Goal: Task Accomplishment & Management: Manage account settings

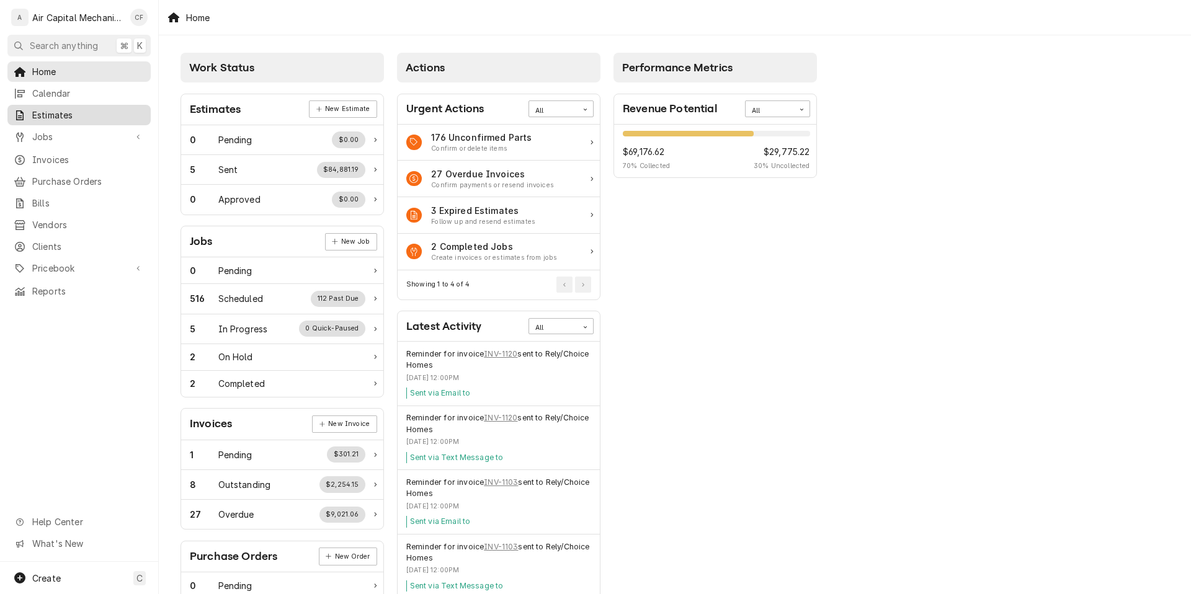
click at [89, 111] on span "Estimates" at bounding box center [88, 115] width 112 height 13
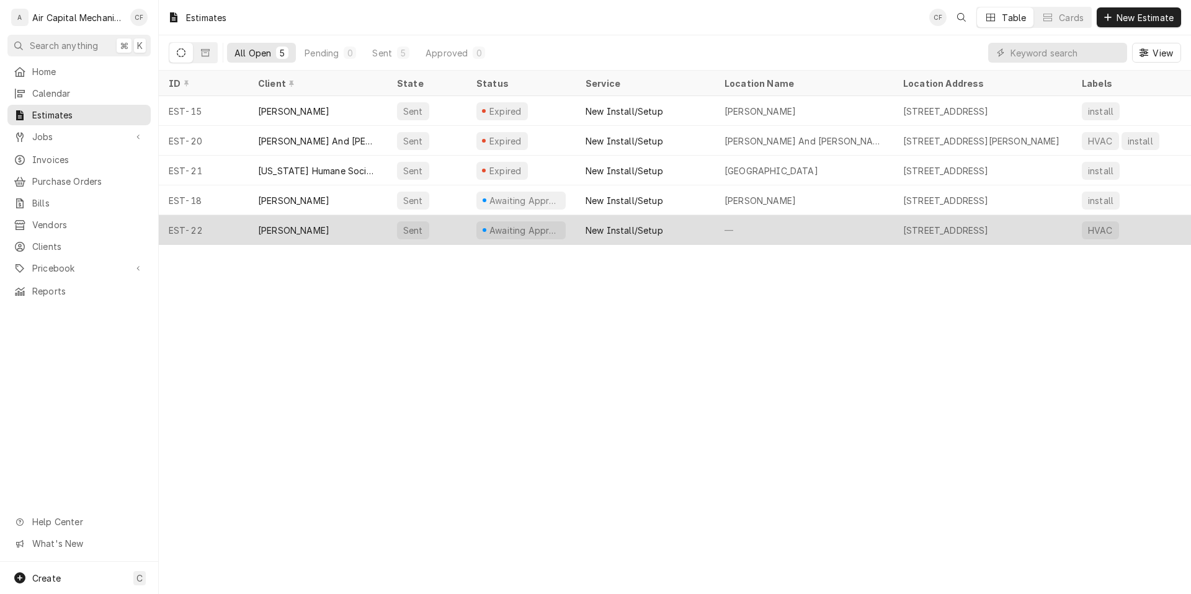
click at [341, 240] on div "[PERSON_NAME]" at bounding box center [317, 230] width 139 height 30
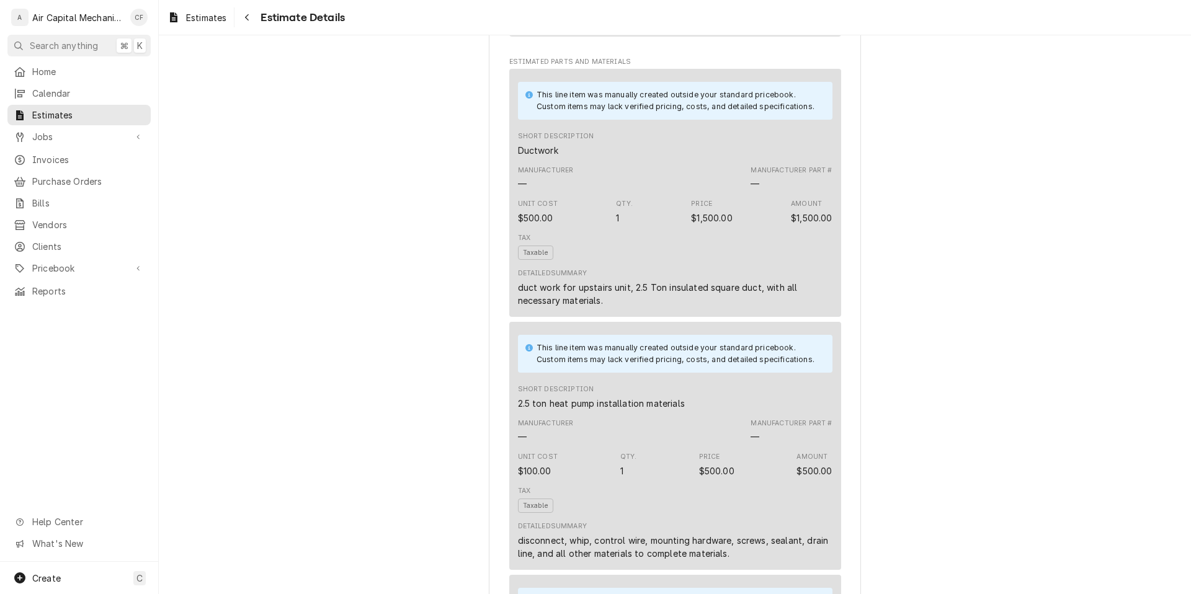
scroll to position [797, 0]
